Goal: Task Accomplishment & Management: Manage account settings

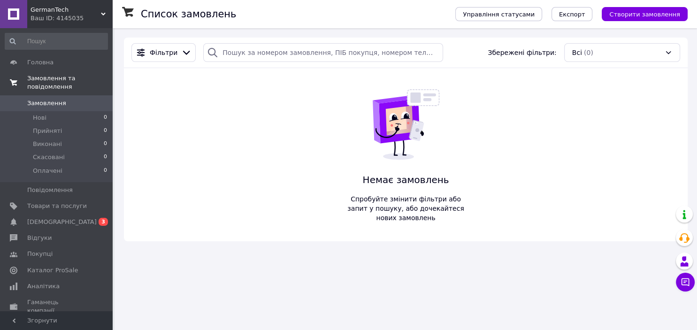
click at [39, 80] on span "Замовлення та повідомлення" at bounding box center [69, 82] width 85 height 17
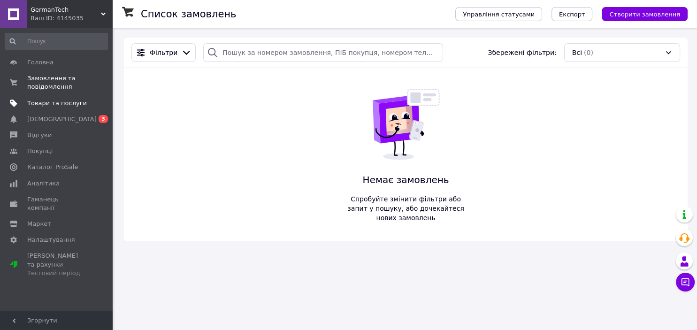
click at [42, 97] on link "Товари та послуги" at bounding box center [56, 103] width 113 height 16
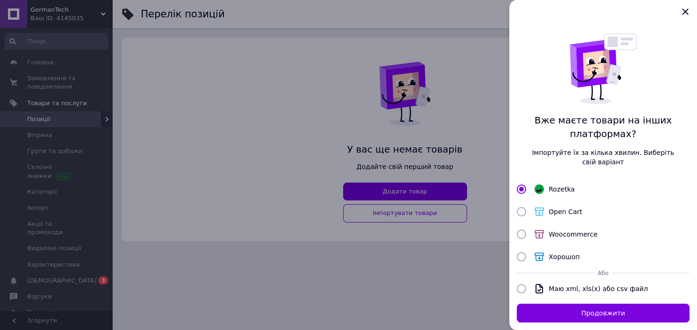
click at [390, 187] on div at bounding box center [348, 165] width 697 height 330
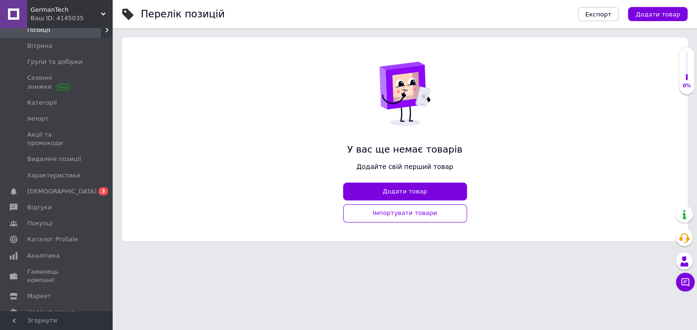
scroll to position [92, 0]
click at [45, 181] on link "[DEMOGRAPHIC_DATA] 0 3" at bounding box center [56, 189] width 113 height 16
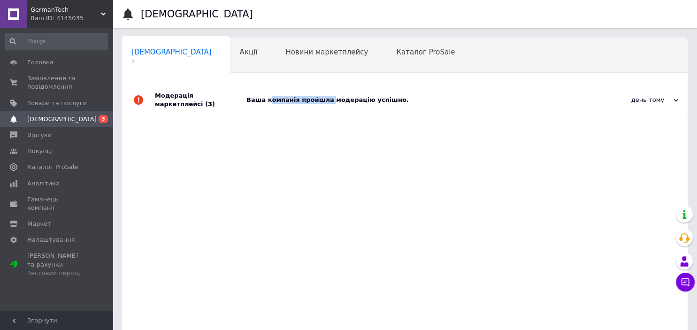
drag, startPoint x: 269, startPoint y: 159, endPoint x: 327, endPoint y: 106, distance: 79.1
click at [327, 106] on div "Модерація маркетплейсі (3) Ваша компанія пройшла модерацію успішно. день тому […" at bounding box center [405, 225] width 566 height 287
click at [309, 123] on div "Модерація маркетплейсі (3) Ваша компанія пройшла модерацію успішно. день тому […" at bounding box center [405, 225] width 566 height 287
click at [672, 96] on div "день тому" at bounding box center [632, 100] width 94 height 8
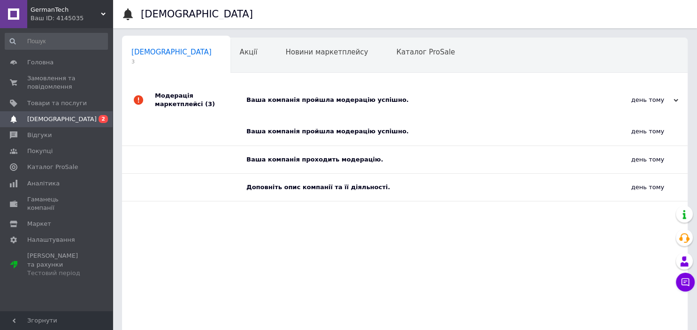
click at [434, 226] on div "Модерація маркетплейсі (3) Ваша компанія пройшла модерацію успішно. день тому […" at bounding box center [405, 225] width 566 height 287
click at [55, 196] on span "Гаманець компанії" at bounding box center [57, 203] width 60 height 17
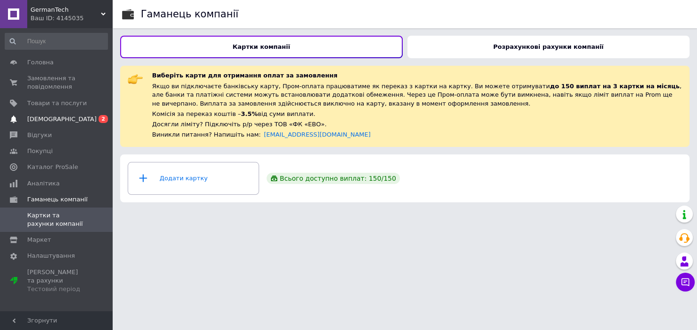
click at [55, 118] on span "[DEMOGRAPHIC_DATA]" at bounding box center [62, 119] width 70 height 8
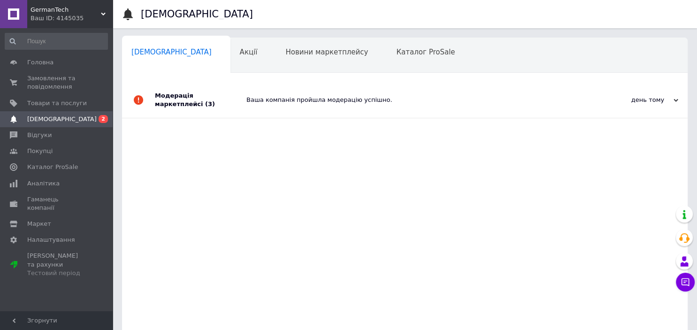
click at [241, 171] on div "Модерація маркетплейсі (3) Ваша компанія пройшла модерацію успішно. день тому […" at bounding box center [405, 225] width 566 height 287
